Goal: Task Accomplishment & Management: Manage account settings

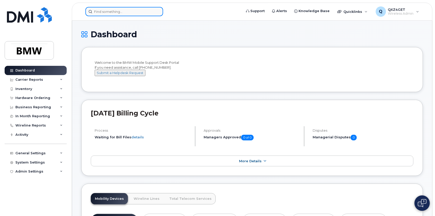
click at [100, 11] on input at bounding box center [124, 11] width 78 height 9
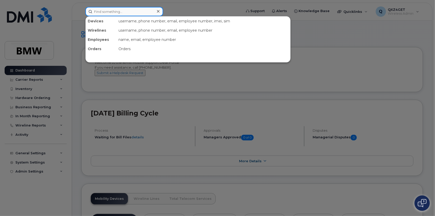
paste input "8643865368"
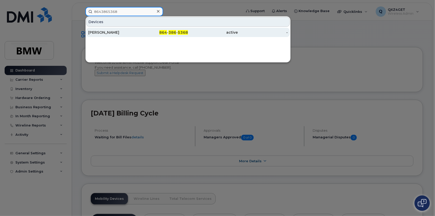
type input "8643865368"
click at [97, 30] on div "[PERSON_NAME]" at bounding box center [113, 32] width 50 height 5
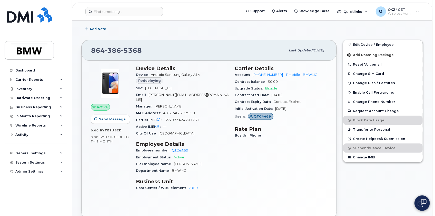
scroll to position [93, 0]
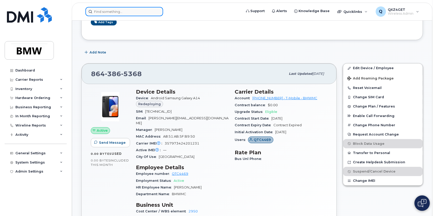
click at [106, 11] on input at bounding box center [124, 11] width 78 height 9
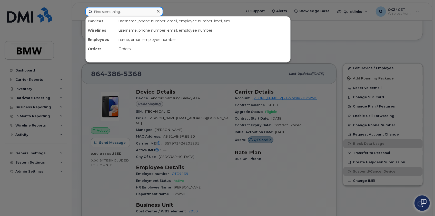
paste input "[PERSON_NAME][EMAIL_ADDRESS][PERSON_NAME][DOMAIN_NAME]"
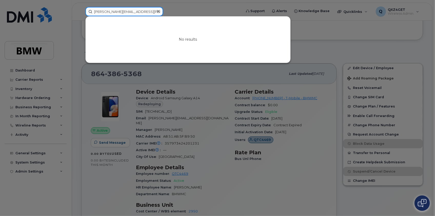
click at [94, 11] on input "[PERSON_NAME][EMAIL_ADDRESS][PERSON_NAME][DOMAIN_NAME]" at bounding box center [124, 11] width 78 height 9
type input "[PERSON_NAME][EMAIL_ADDRESS][PERSON_NAME][DOMAIN_NAME]"
click at [158, 11] on icon at bounding box center [158, 11] width 3 height 3
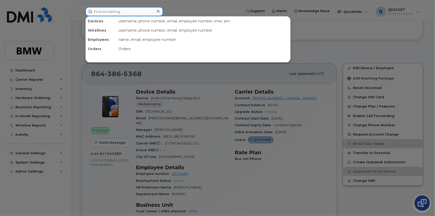
paste input "[PERSON_NAME][EMAIL_ADDRESS][PERSON_NAME][DOMAIN_NAME]"
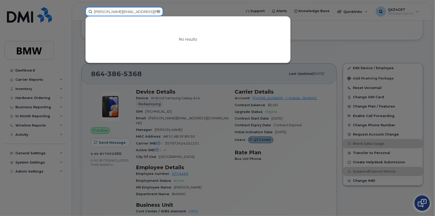
type input "[PERSON_NAME][EMAIL_ADDRESS][PERSON_NAME][DOMAIN_NAME]"
click at [29, 162] on div at bounding box center [217, 108] width 435 height 216
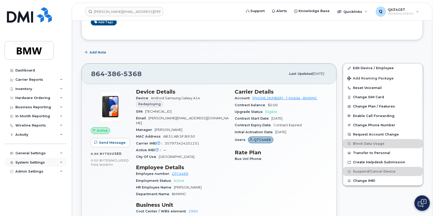
click at [30, 162] on div "System Settings" at bounding box center [30, 162] width 30 height 4
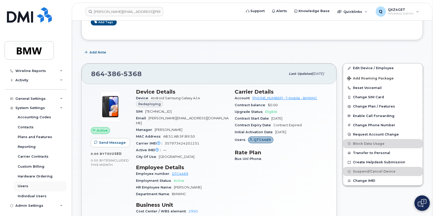
scroll to position [56, 0]
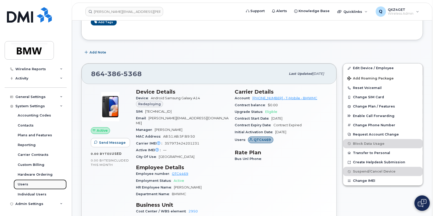
click at [25, 183] on div "Users" at bounding box center [23, 184] width 11 height 5
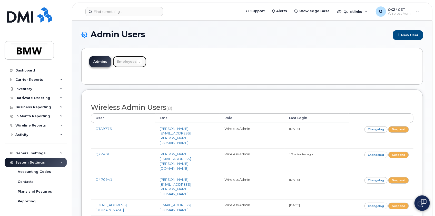
click at [126, 61] on link "Employees 2" at bounding box center [130, 61] width 34 height 11
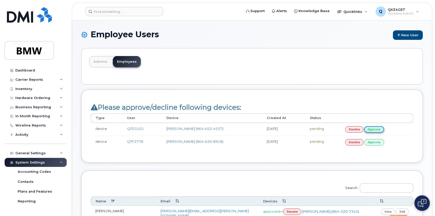
click at [377, 130] on link "approve" at bounding box center [375, 129] width 20 height 6
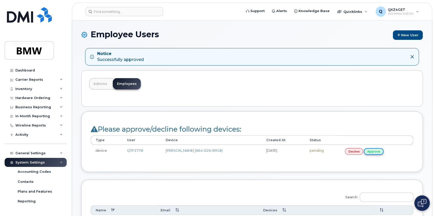
click at [380, 150] on link "approve" at bounding box center [374, 151] width 20 height 6
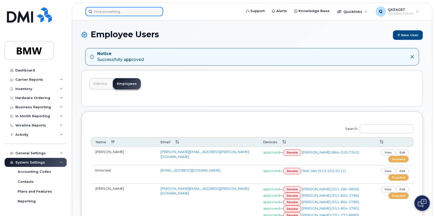
click at [118, 12] on input at bounding box center [124, 11] width 78 height 9
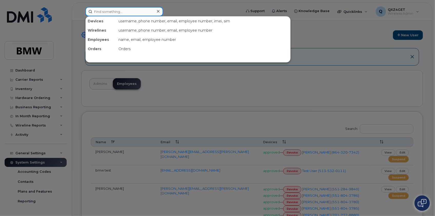
paste input "[EMAIL_ADDRESS][PERSON_NAME][DOMAIN_NAME]"
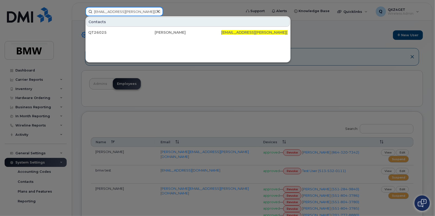
type input "[EMAIL_ADDRESS][PERSON_NAME][DOMAIN_NAME]"
